Goal: Information Seeking & Learning: Learn about a topic

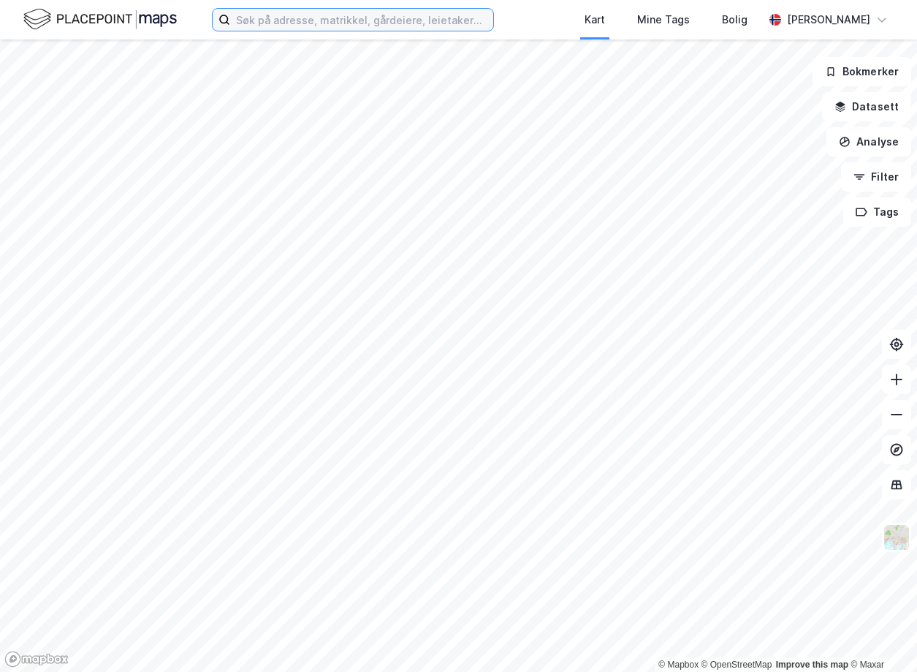
click at [307, 16] on input at bounding box center [361, 20] width 263 height 22
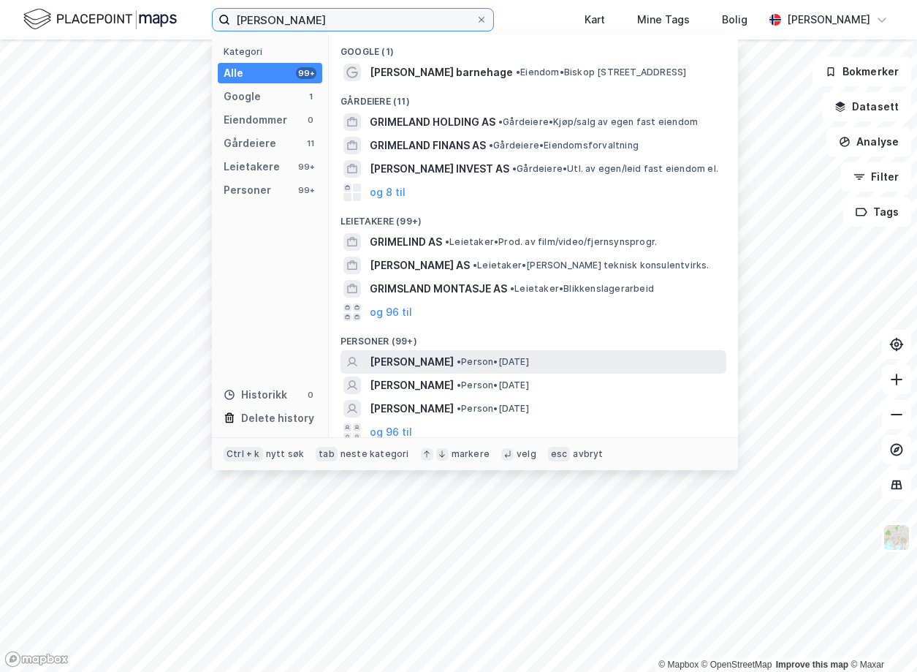
type input "[PERSON_NAME]"
click at [369, 357] on div "[PERSON_NAME] • Person • [DATE]" at bounding box center [534, 361] width 386 height 23
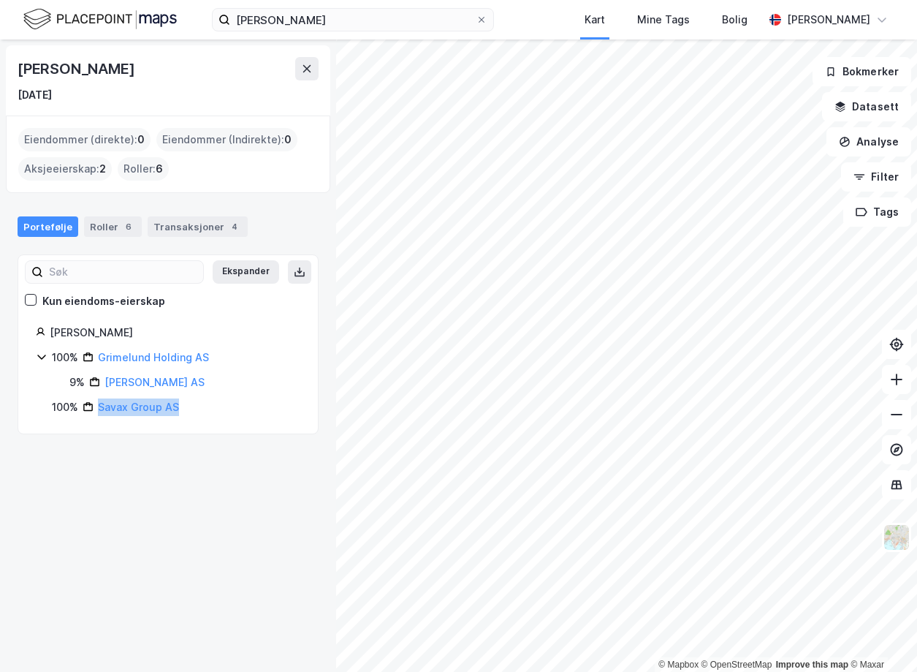
drag, startPoint x: 191, startPoint y: 408, endPoint x: 101, endPoint y: 414, distance: 90.8
click at [101, 414] on div "100% Savax Group AS" at bounding box center [176, 407] width 248 height 18
copy link "Savax Group AS"
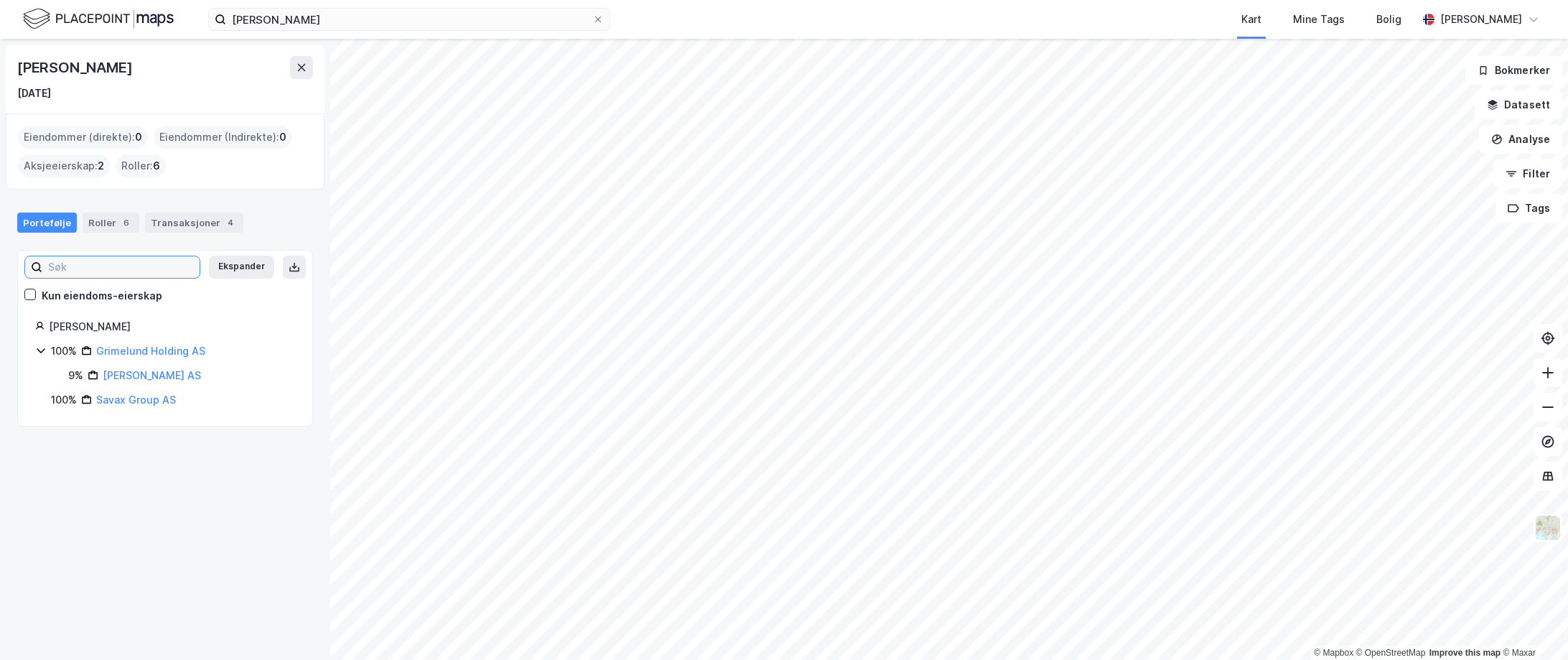
click at [98, 262] on input at bounding box center [121, 267] width 157 height 22
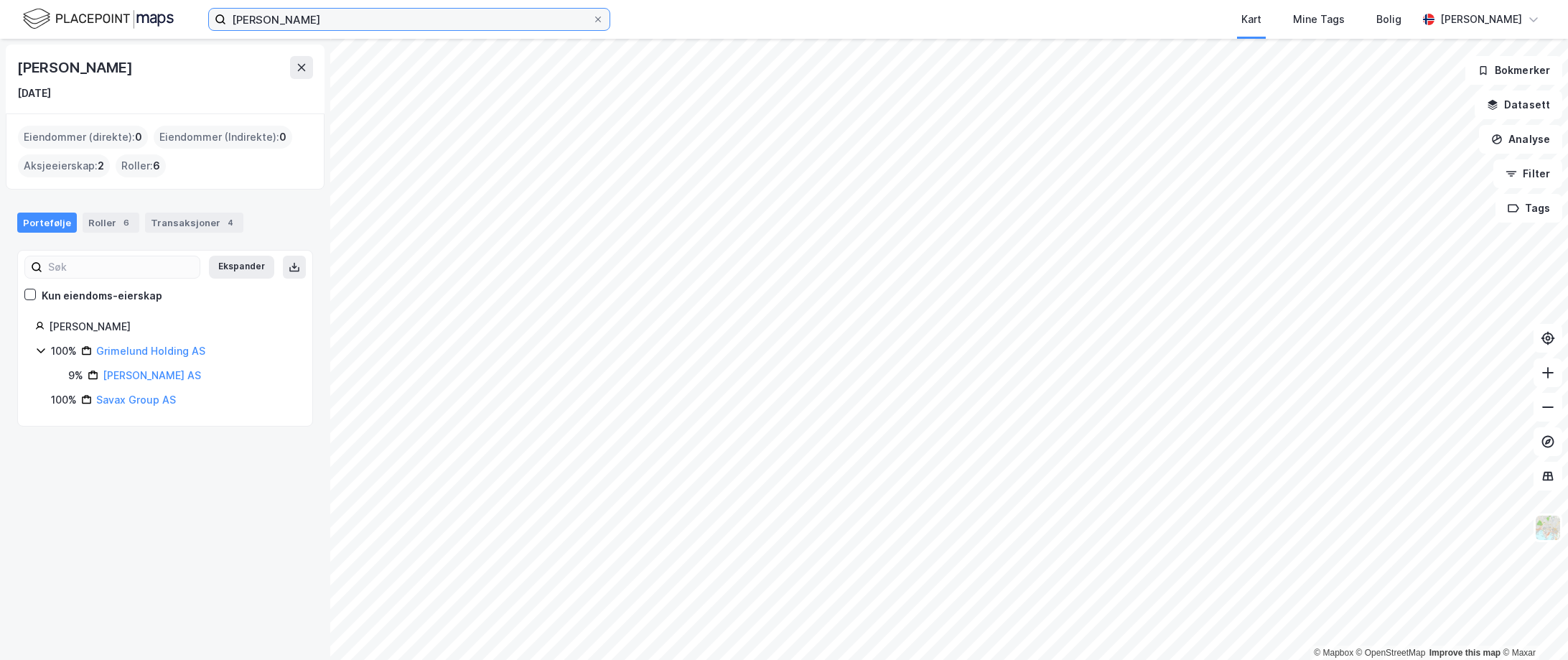
click at [331, 16] on input "[PERSON_NAME]" at bounding box center [409, 20] width 366 height 22
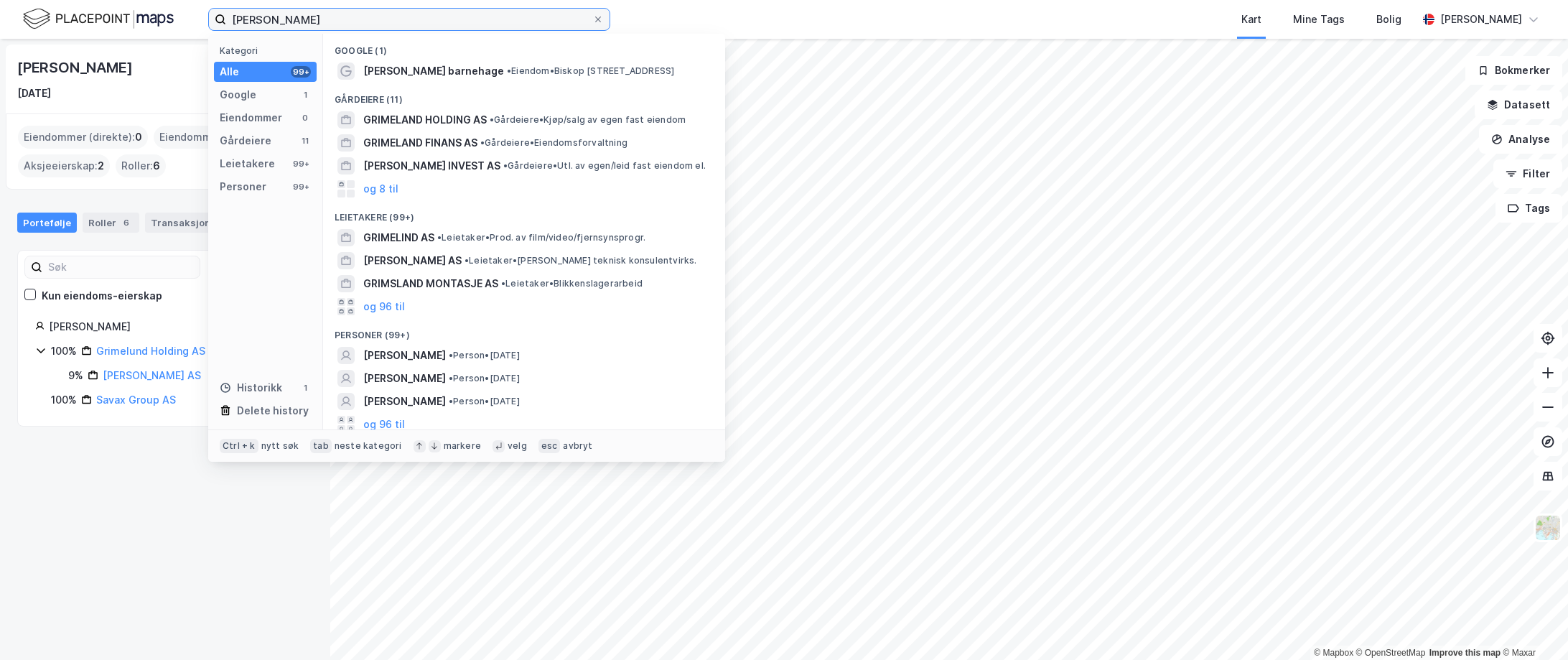
drag, startPoint x: 324, startPoint y: 23, endPoint x: 164, endPoint y: 23, distance: 160.0
click at [164, 23] on div "[PERSON_NAME] Kategori Alle 99+ Google 1 Eiendommer 0 Gårdeiere 11 Leietakere 9…" at bounding box center [784, 19] width 1568 height 38
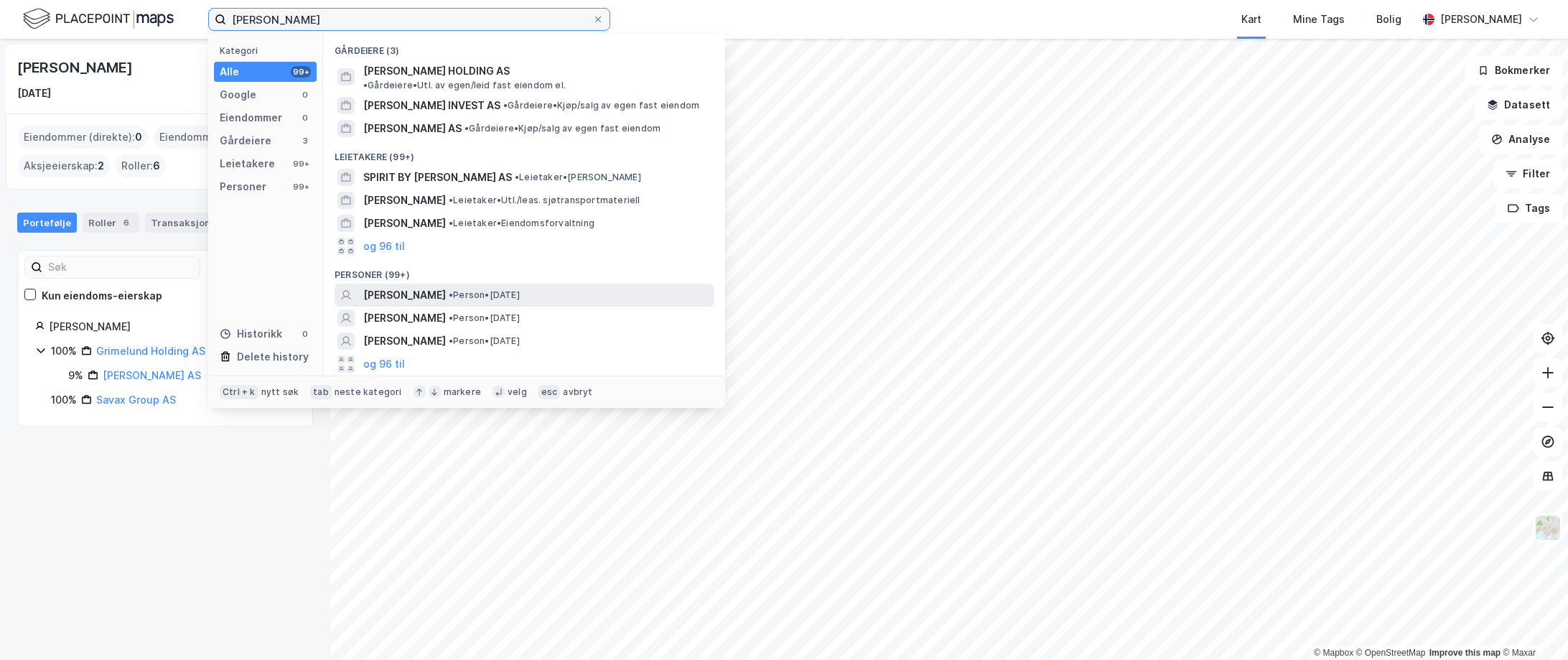
type input "[PERSON_NAME]"
click at [446, 287] on span "[PERSON_NAME]" at bounding box center [405, 296] width 83 height 18
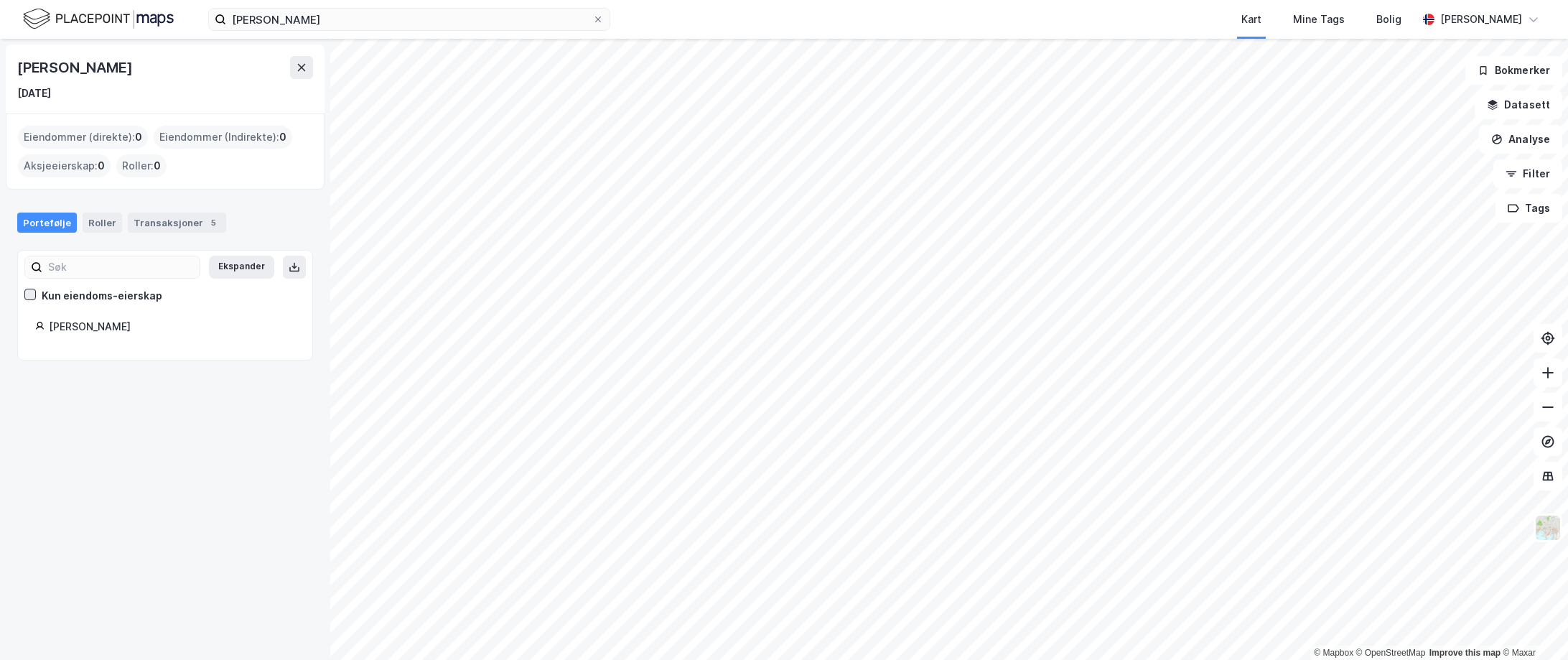
click at [30, 293] on icon at bounding box center [30, 294] width 10 height 10
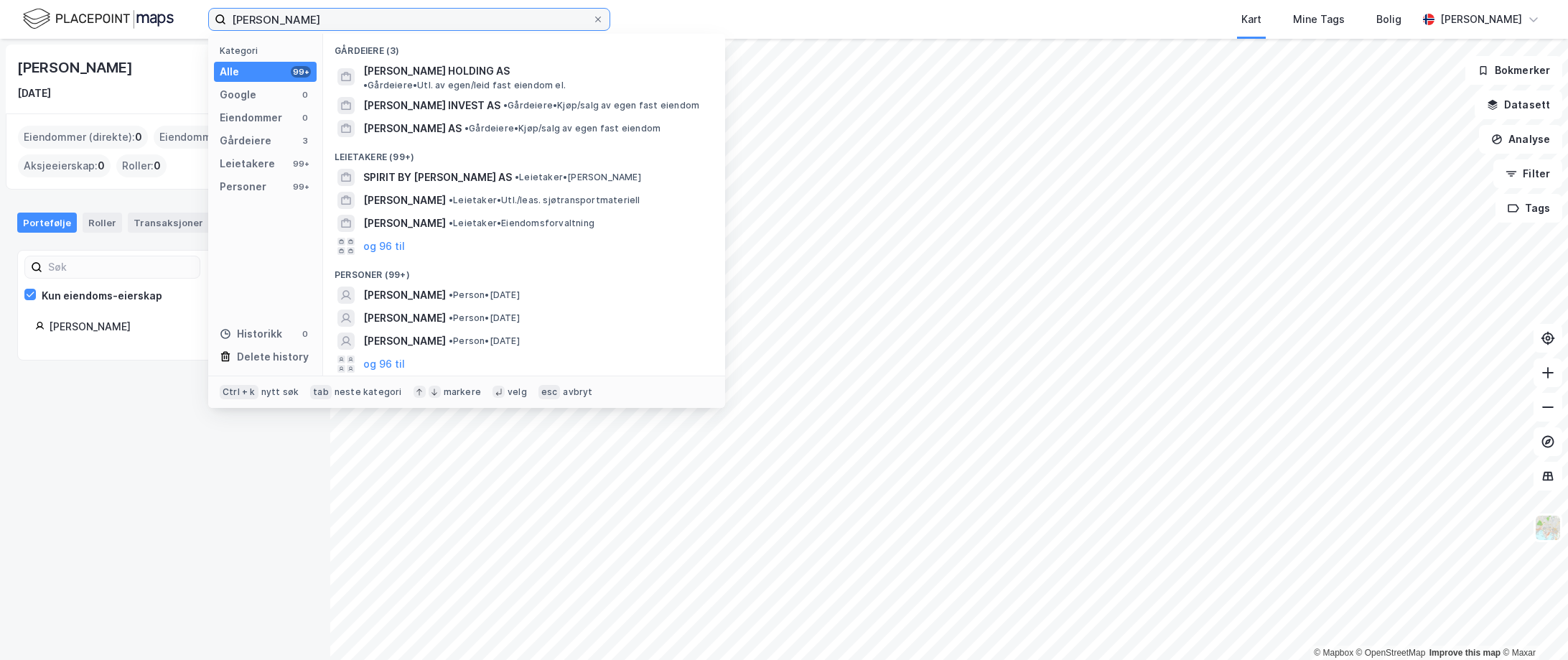
drag, startPoint x: 343, startPoint y: 20, endPoint x: 201, endPoint y: 17, distance: 142.0
click at [201, 17] on div "[PERSON_NAME] Kategori Alle 99+ Google 0 Eiendommer 0 Gårdeiere 3 Leietakere 99…" at bounding box center [784, 19] width 1568 height 38
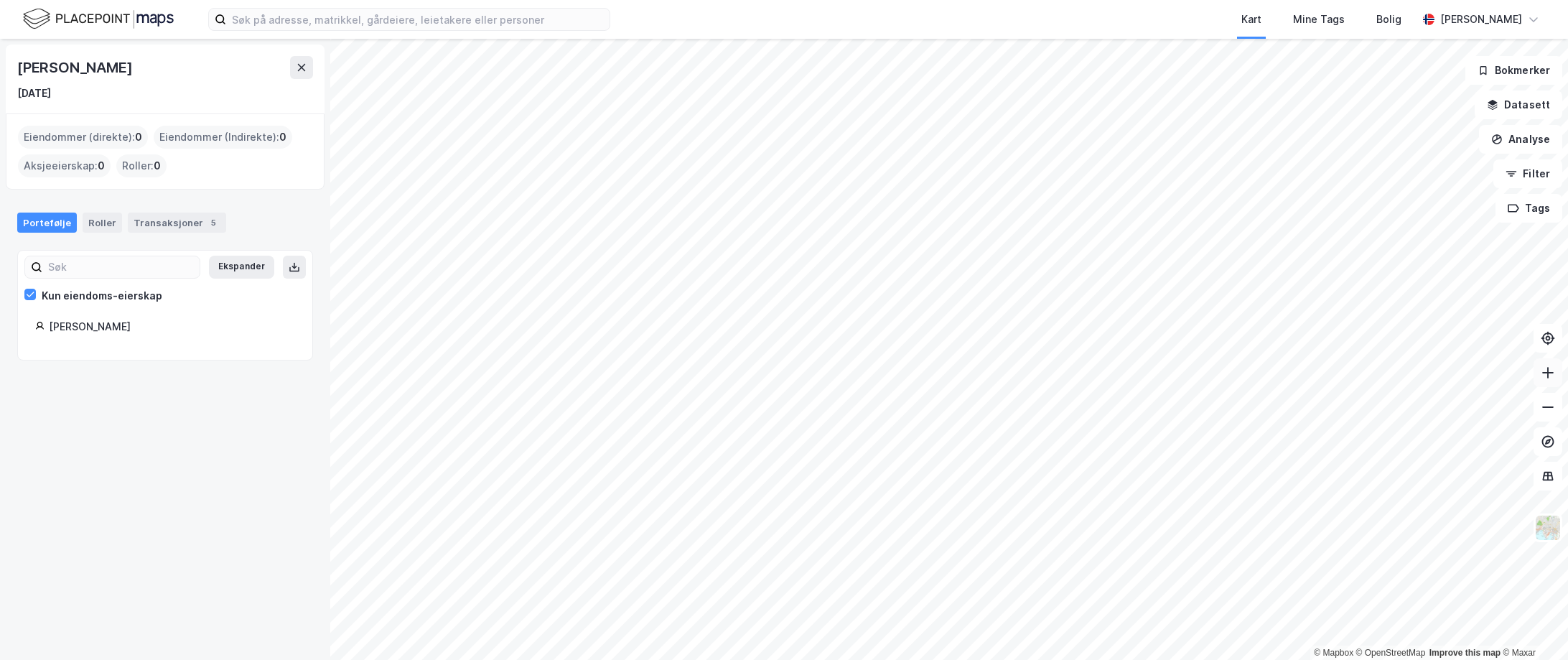
click at [900, 373] on icon at bounding box center [1547, 372] width 15 height 15
click at [900, 367] on icon at bounding box center [1547, 372] width 15 height 15
click at [900, 369] on icon at bounding box center [1547, 372] width 15 height 15
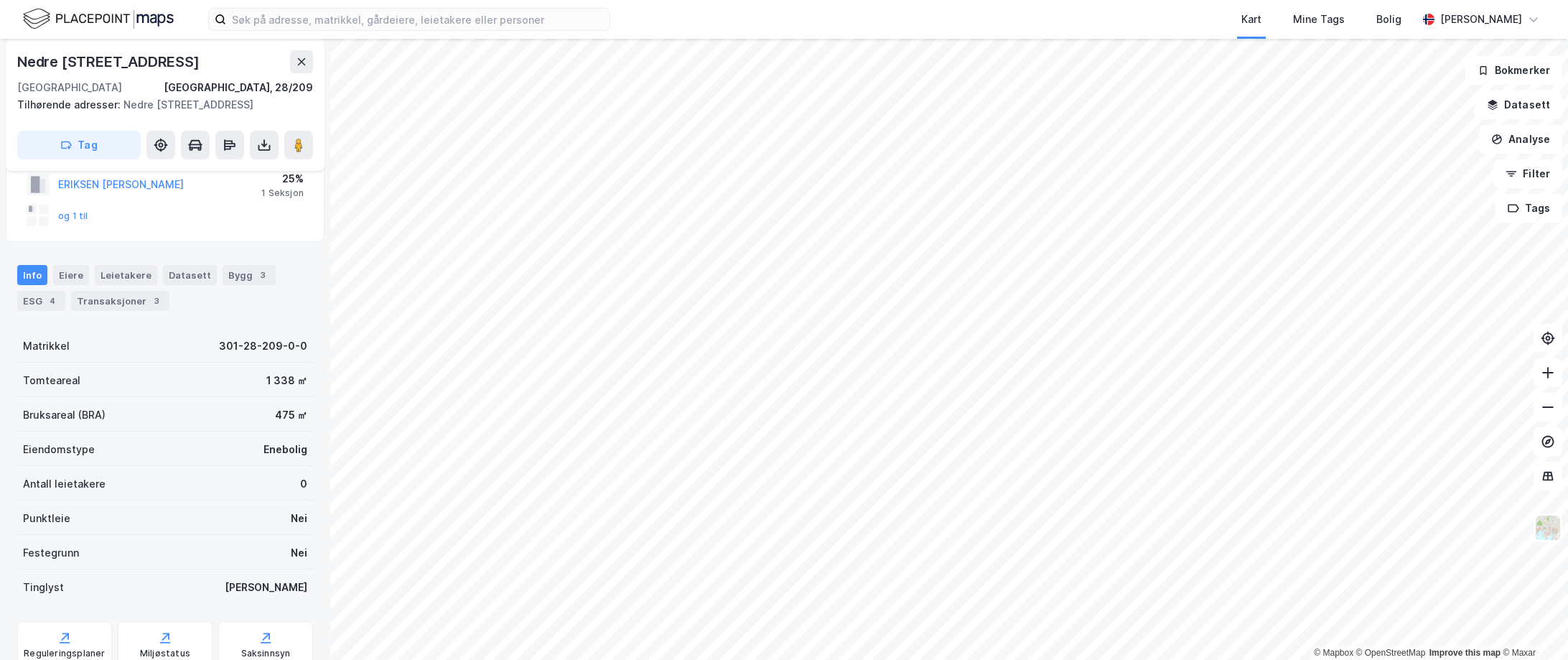
scroll to position [111, 0]
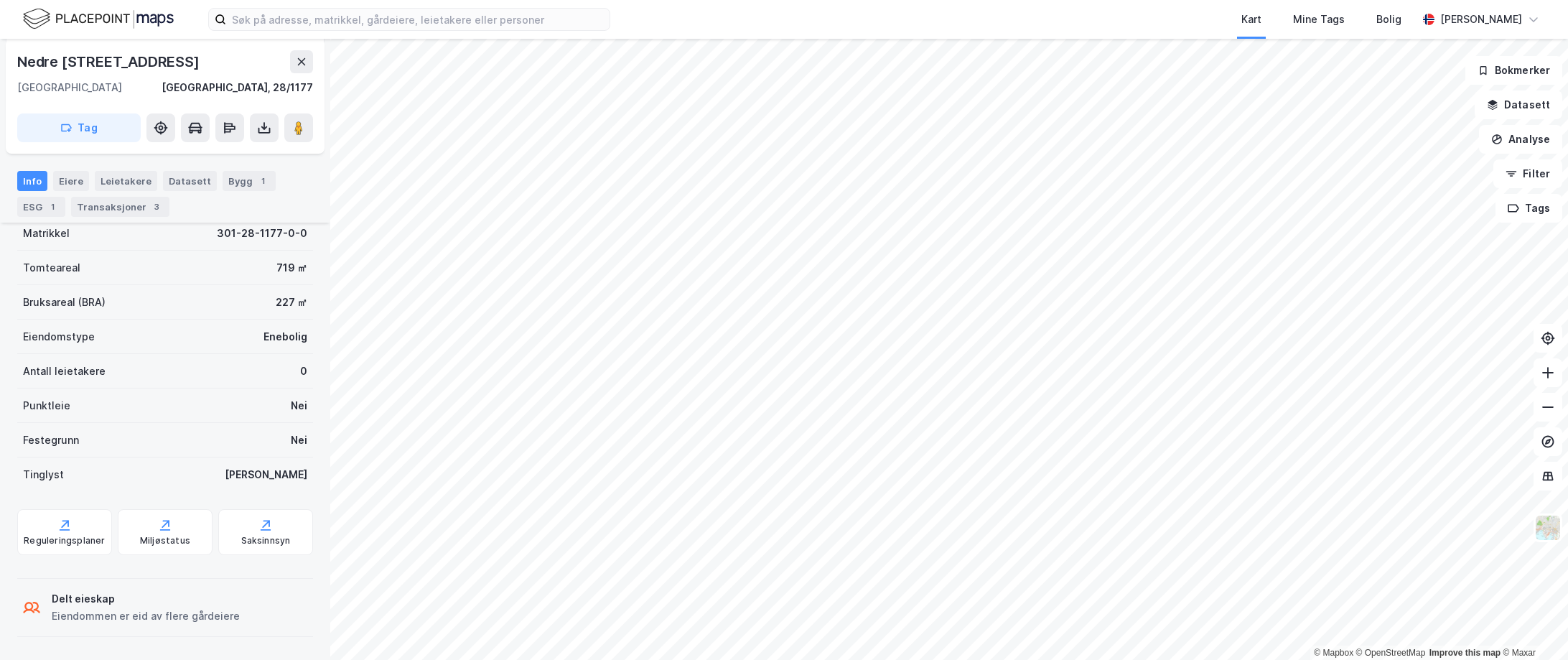
scroll to position [64, 0]
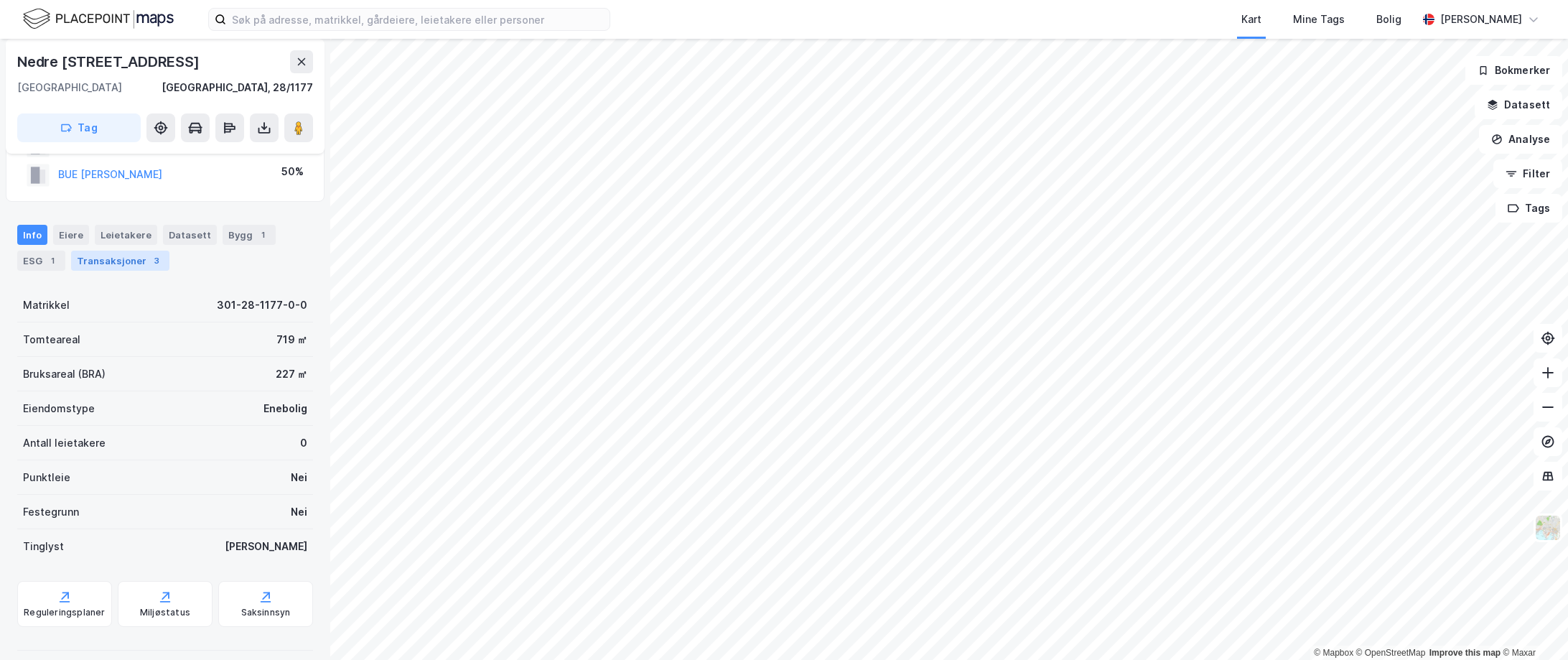
click at [121, 255] on div "Transaksjoner 3" at bounding box center [120, 260] width 98 height 20
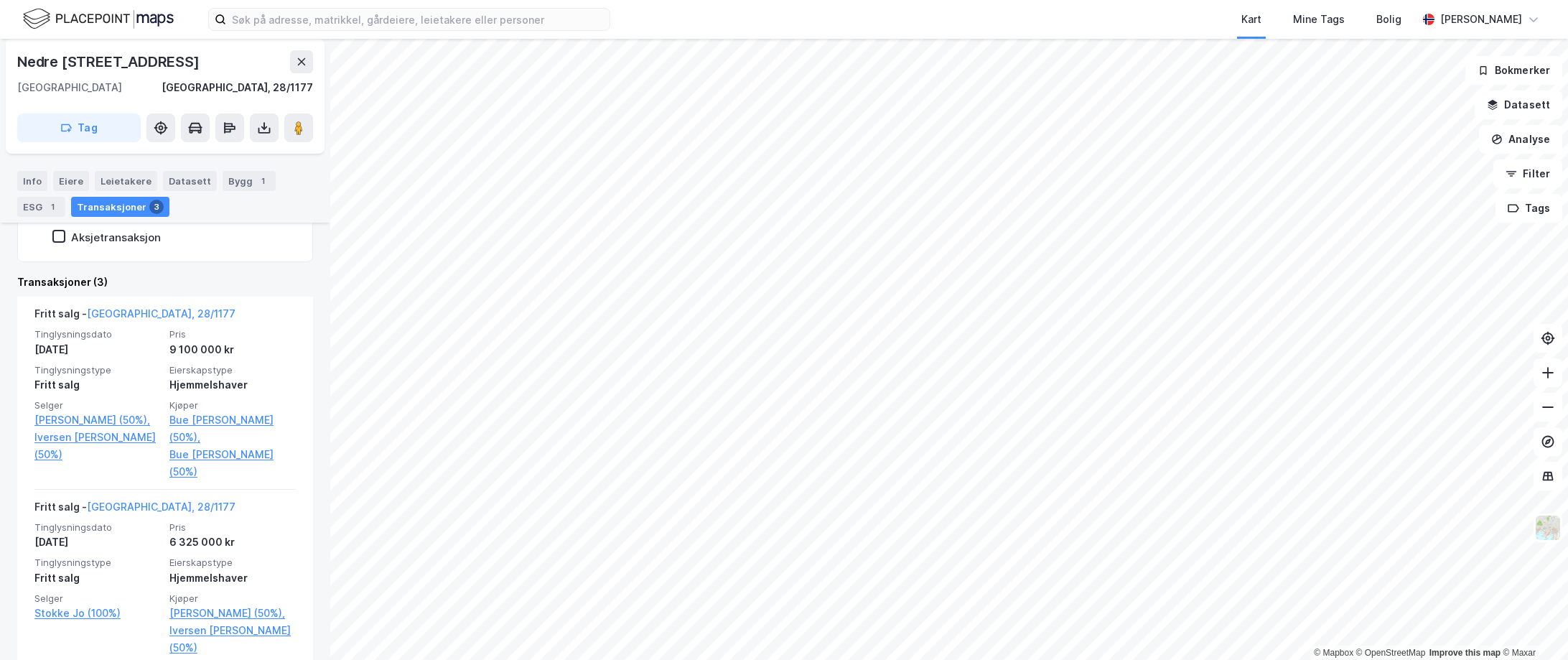
scroll to position [358, 0]
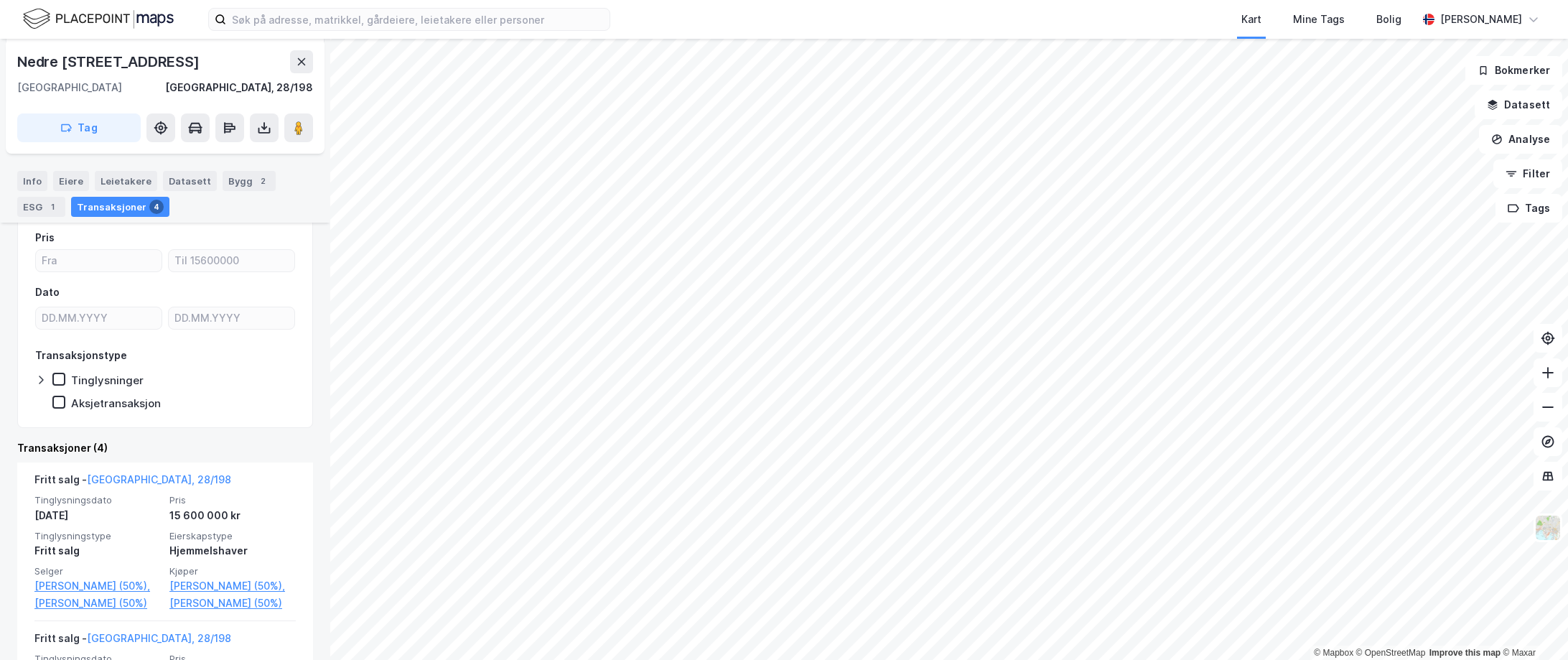
scroll to position [143, 0]
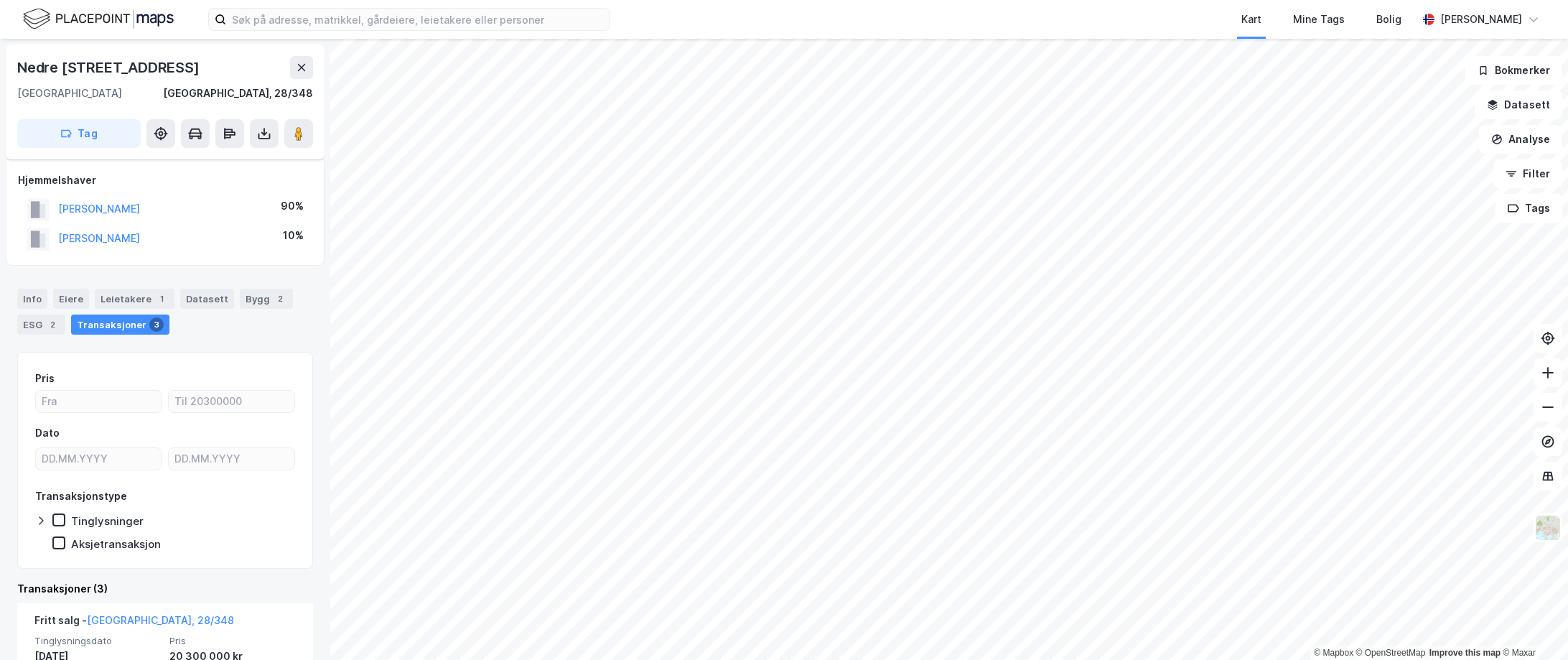
scroll to position [72, 0]
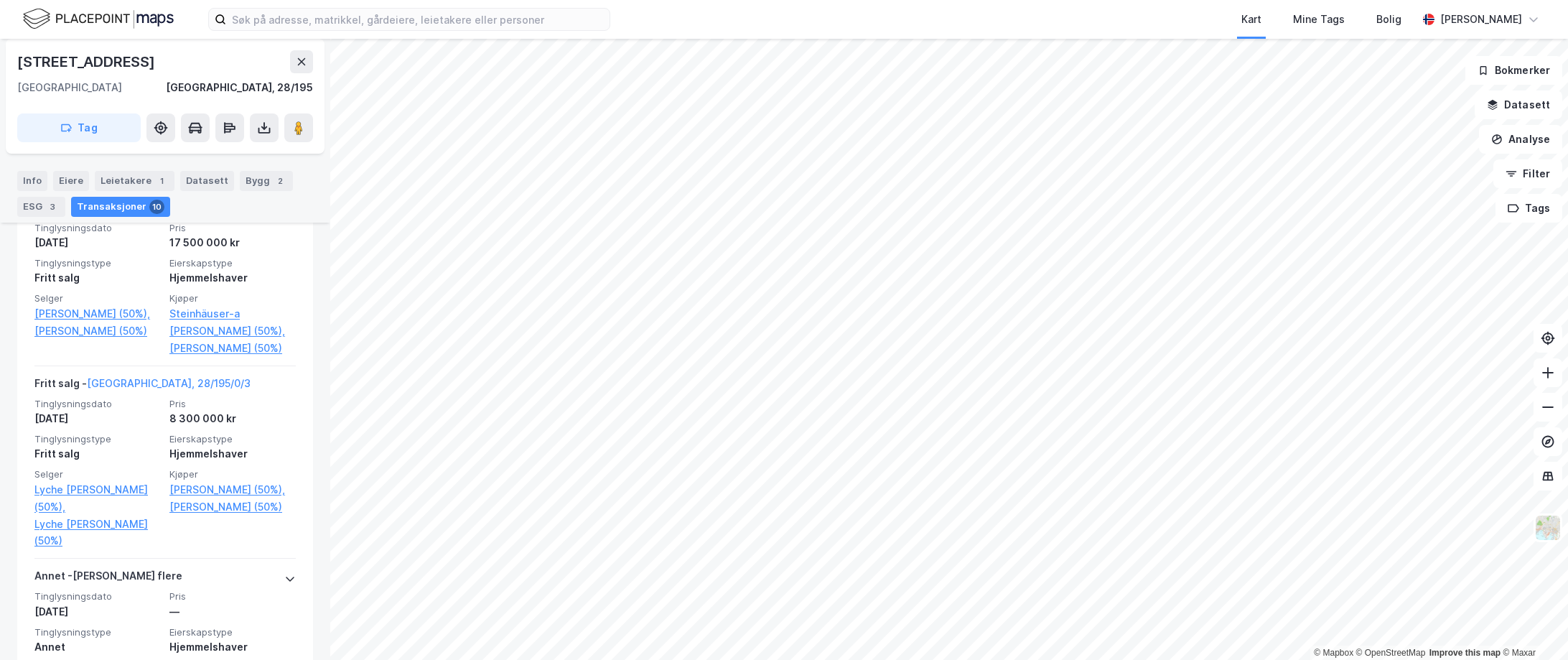
scroll to position [861, 0]
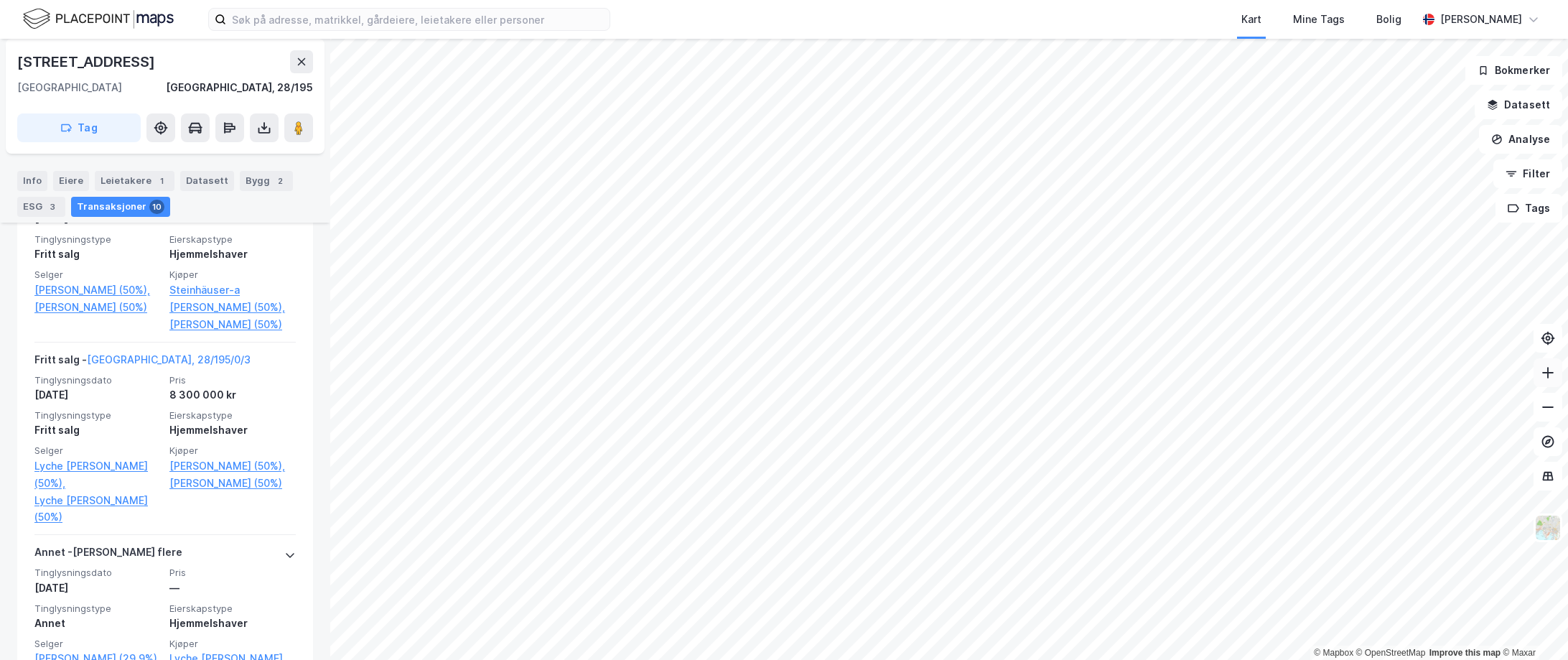
click at [900, 373] on icon at bounding box center [1547, 372] width 15 height 15
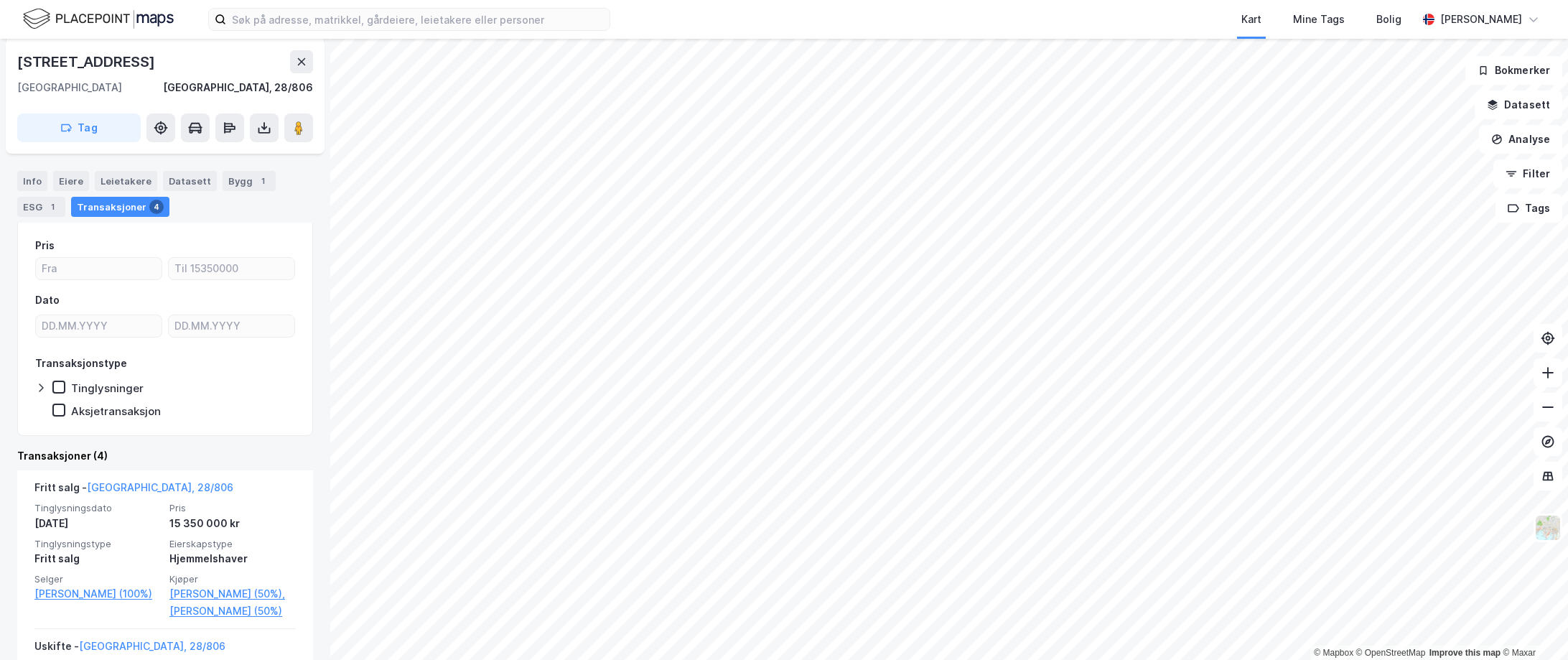
scroll to position [143, 0]
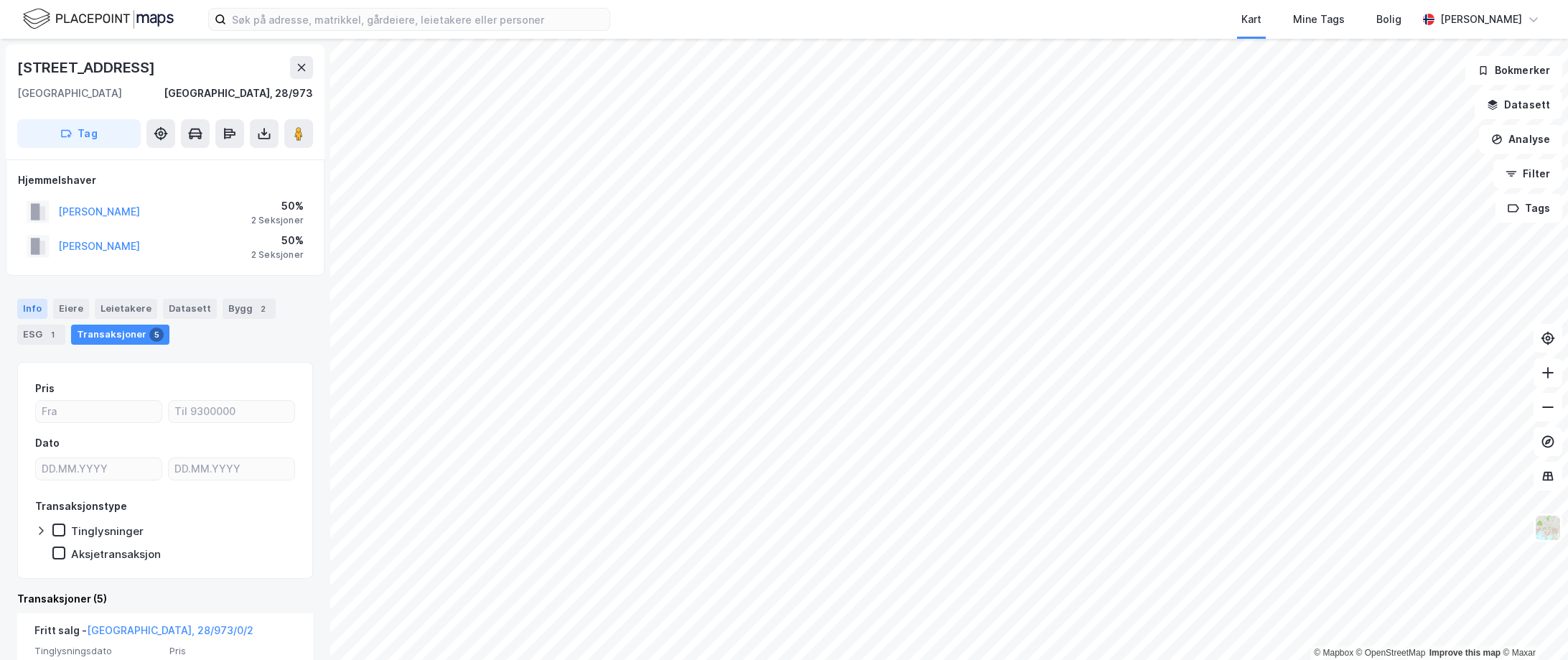
click at [33, 311] on div "Info" at bounding box center [32, 308] width 30 height 20
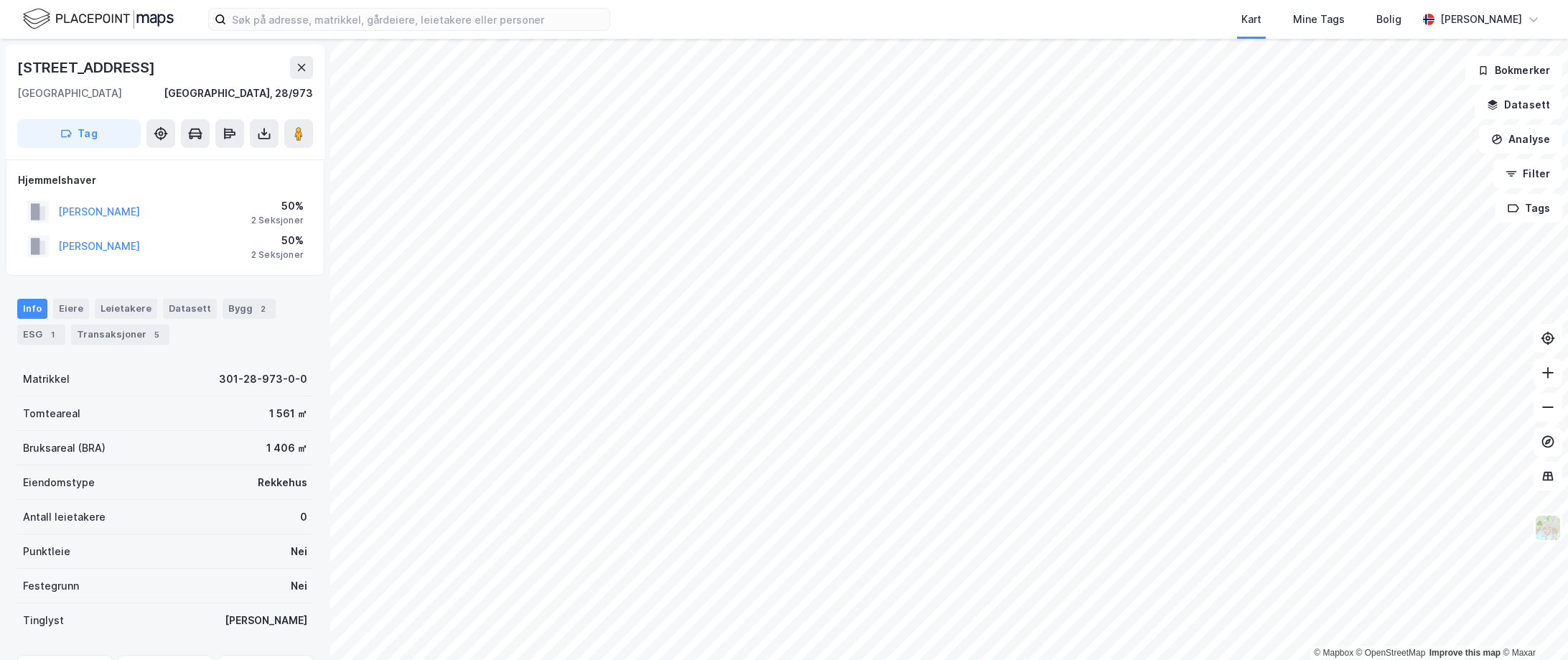
scroll to position [2, 0]
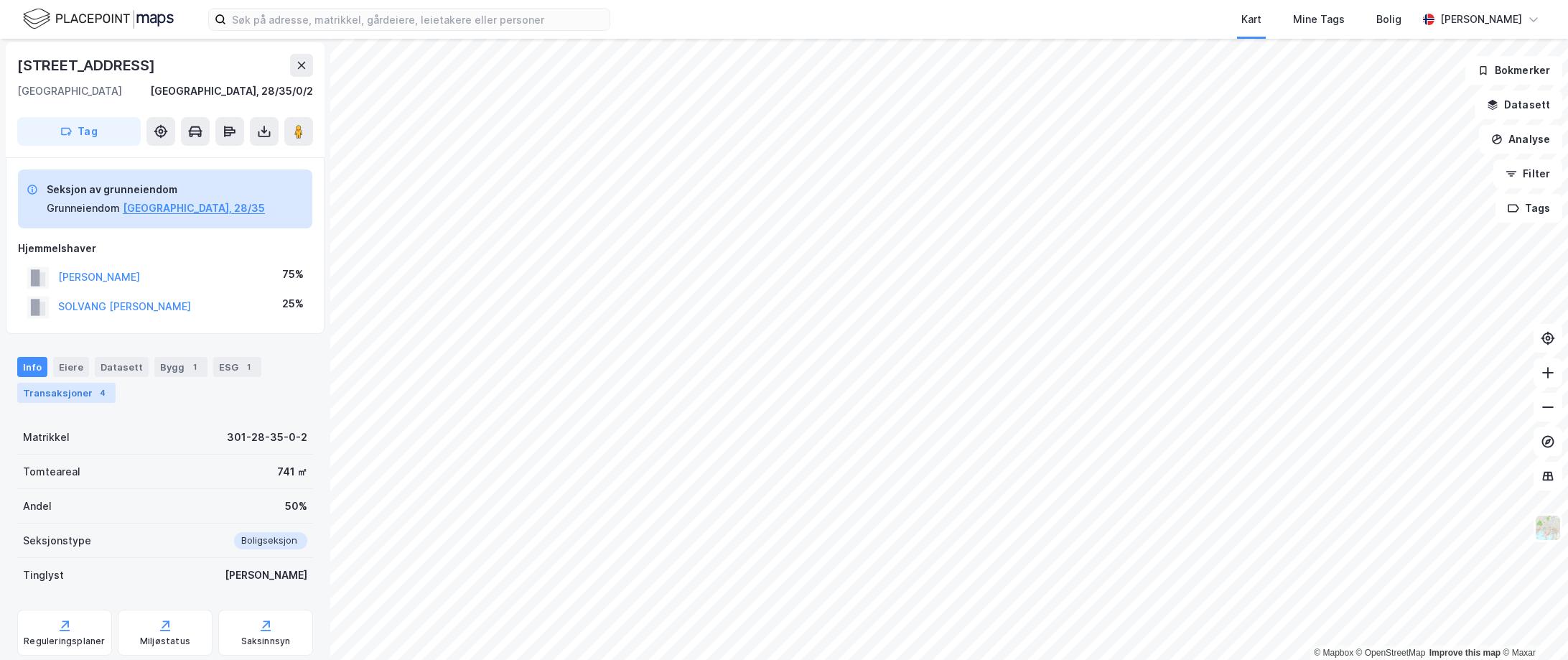
click at [95, 392] on div "4" at bounding box center [102, 392] width 15 height 15
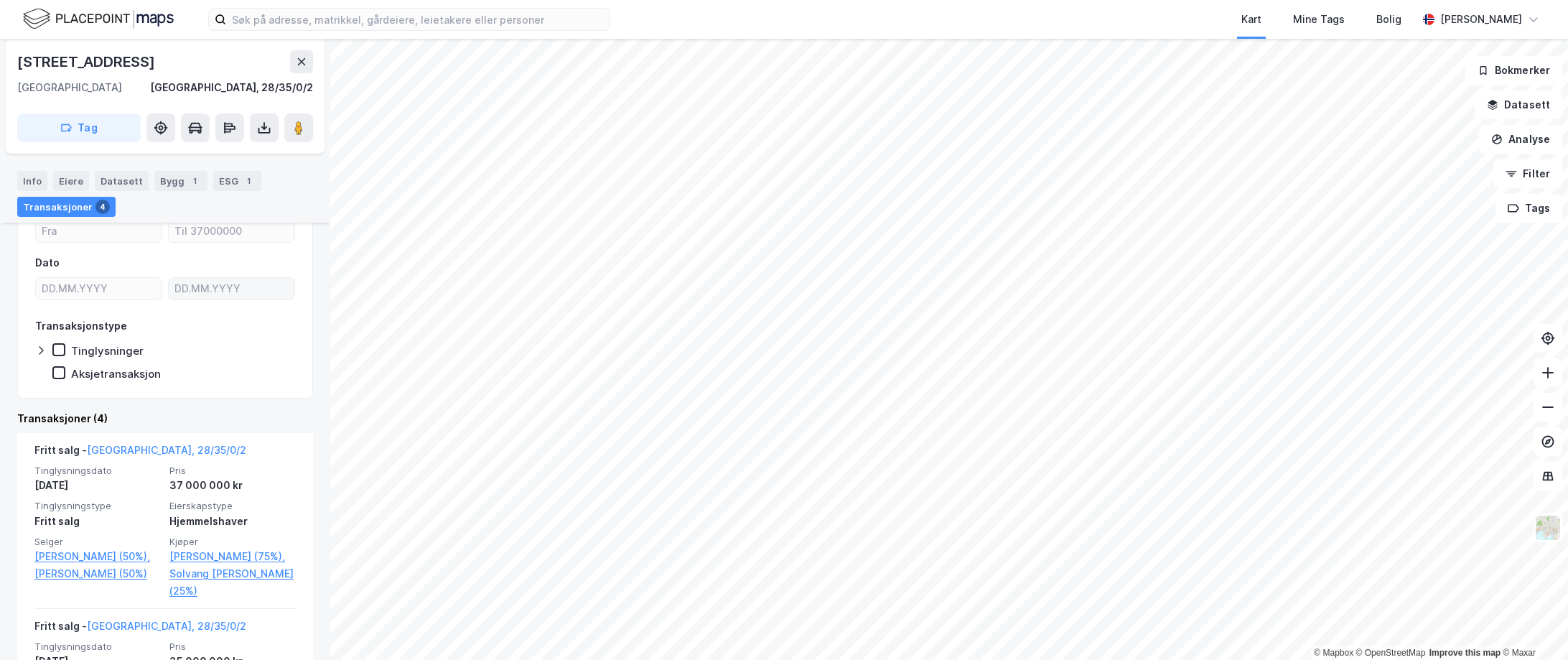
scroll to position [247, 0]
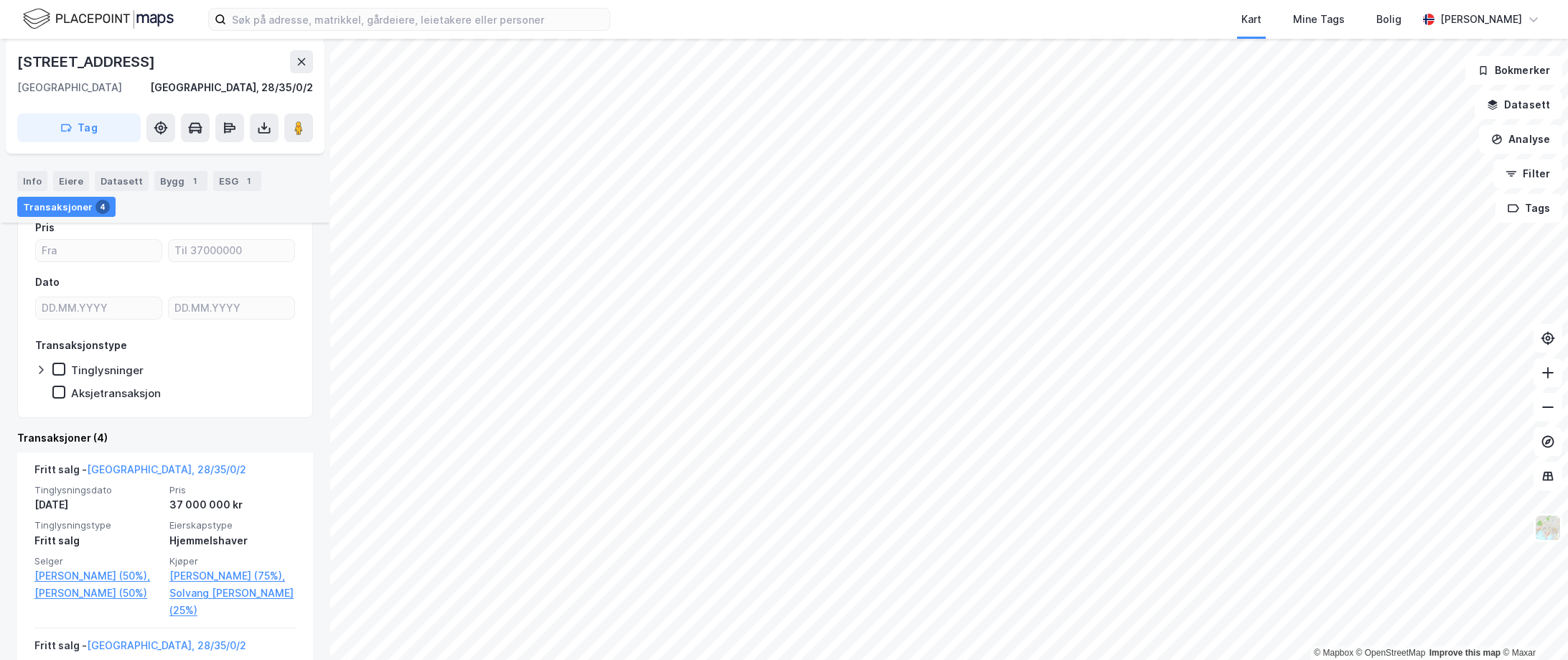
scroll to position [247, 0]
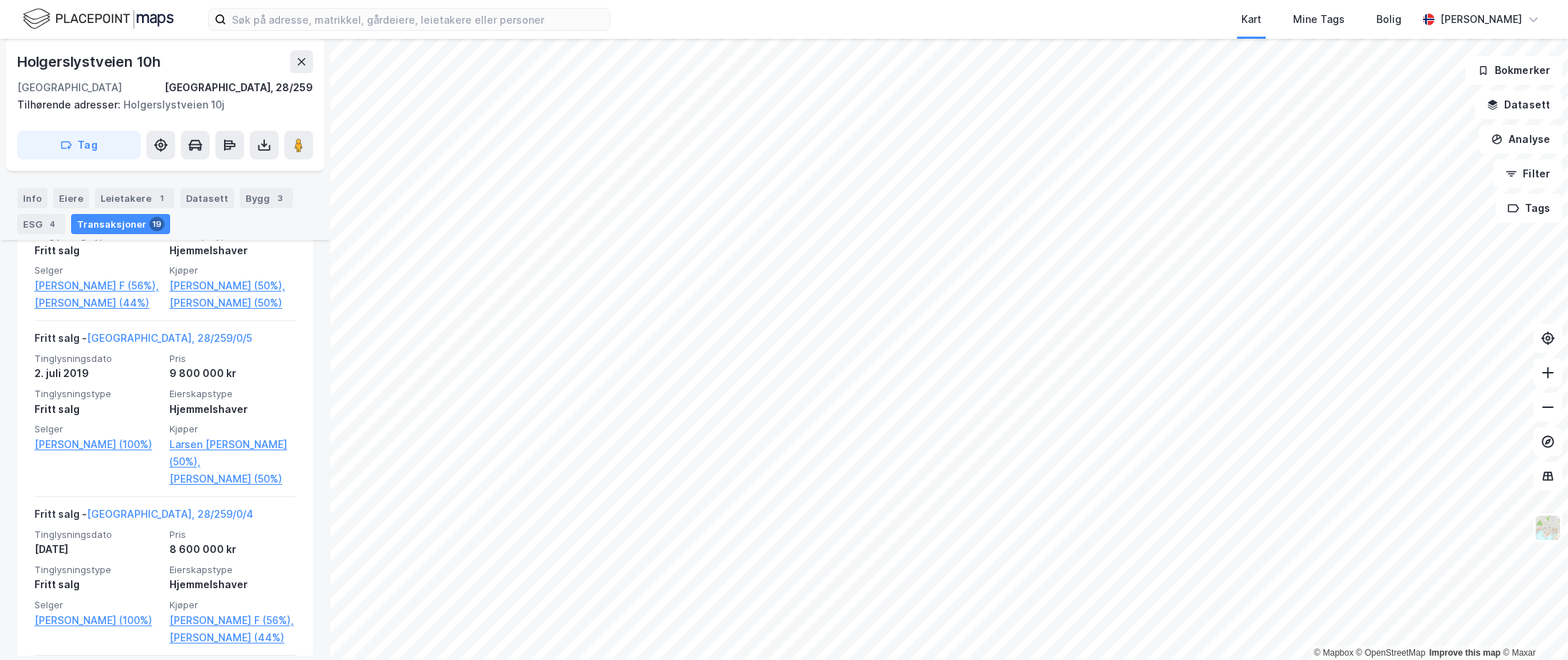
scroll to position [553, 0]
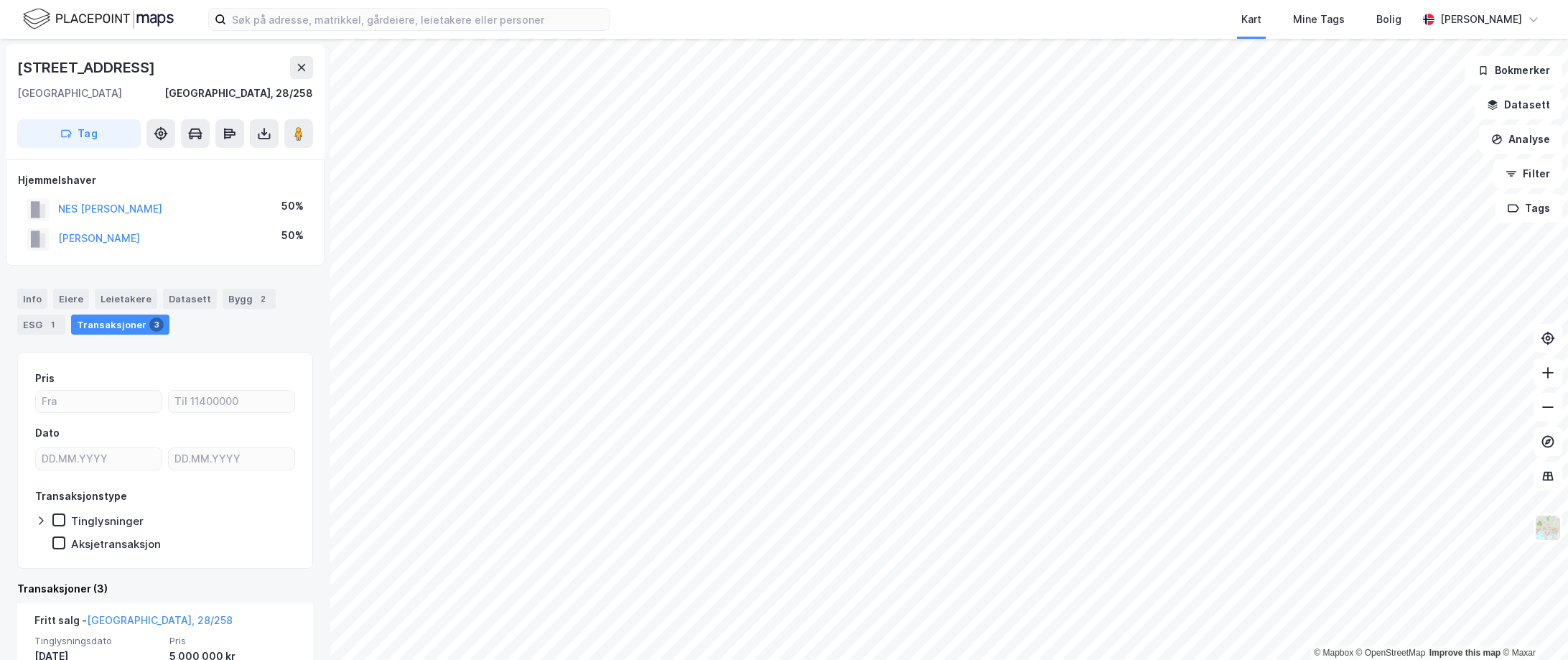
scroll to position [72, 0]
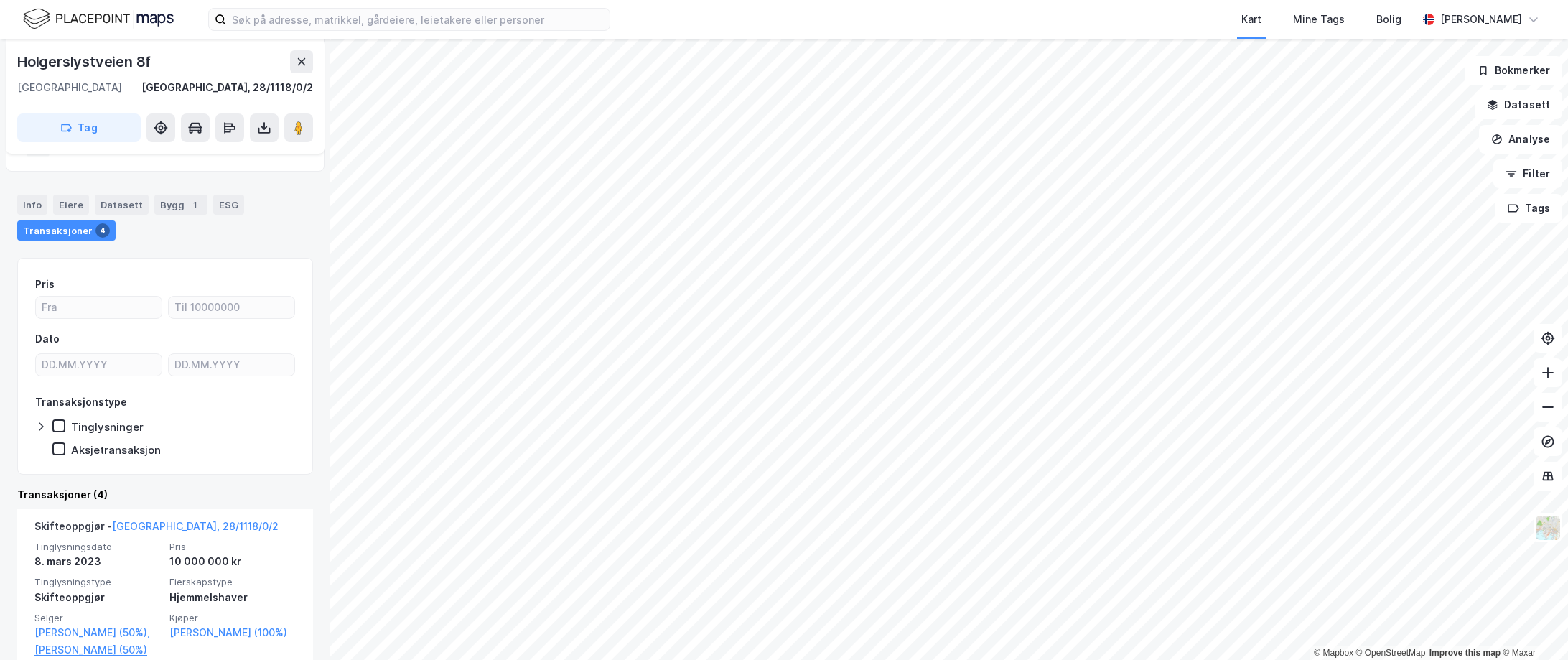
scroll to position [145, 0]
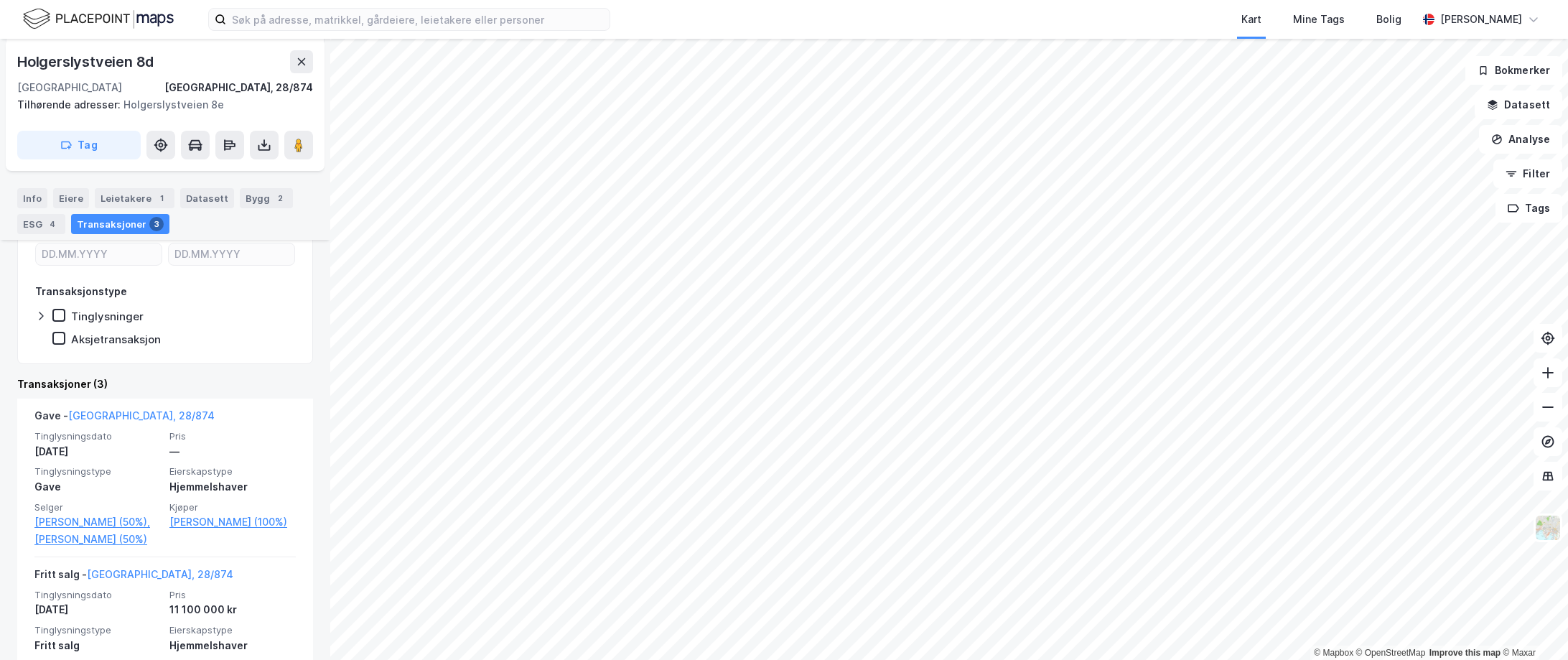
scroll to position [215, 0]
